Goal: Use online tool/utility

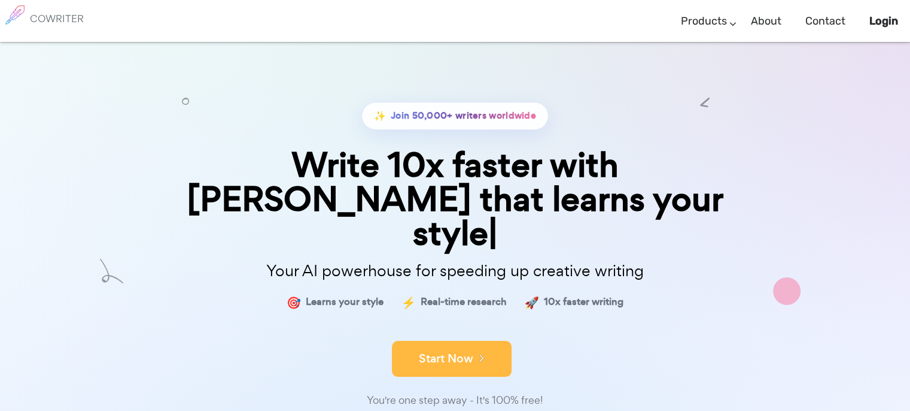
click at [462, 341] on button "Start Now" at bounding box center [452, 359] width 120 height 36
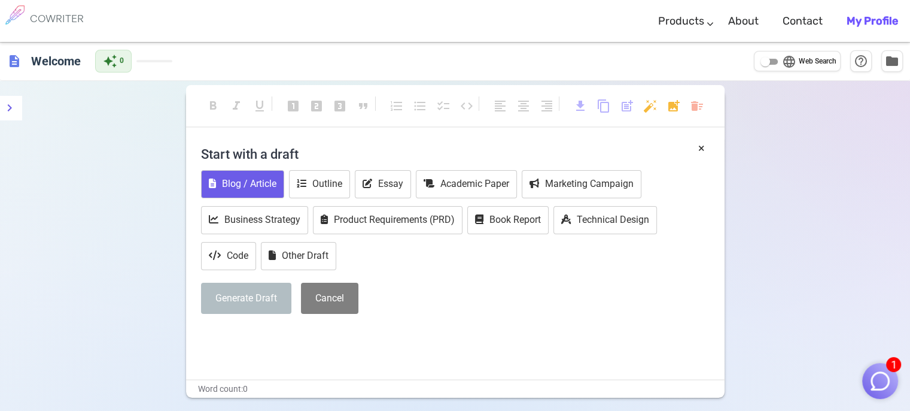
click at [237, 183] on button "Blog / Article" at bounding box center [242, 184] width 83 height 28
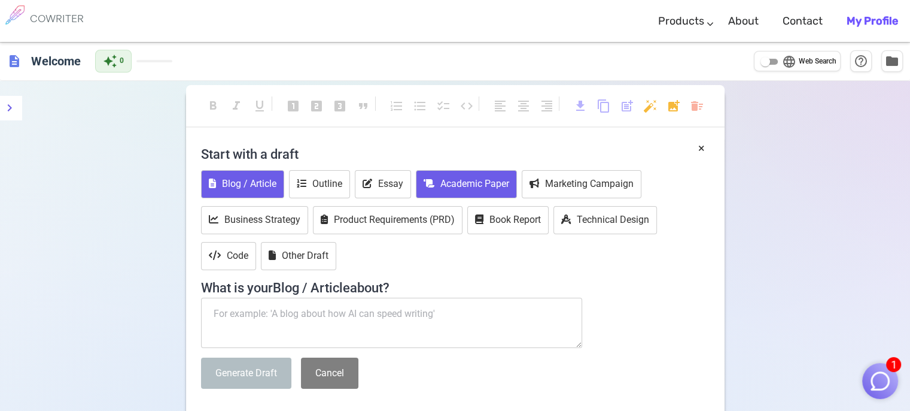
click at [473, 189] on button "Academic Paper" at bounding box center [466, 184] width 101 height 28
